Goal: Task Accomplishment & Management: Manage account settings

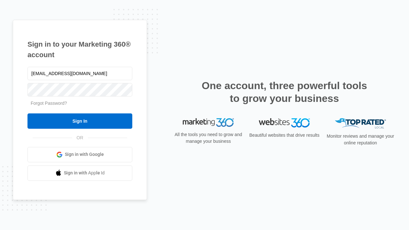
type input "dankie614@gmail.com"
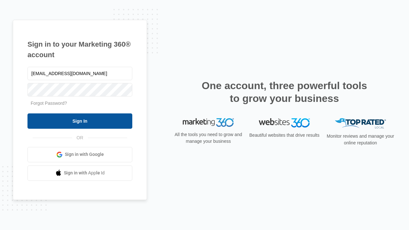
click at [80, 121] on input "Sign In" at bounding box center [80, 121] width 105 height 15
